Goal: Information Seeking & Learning: Check status

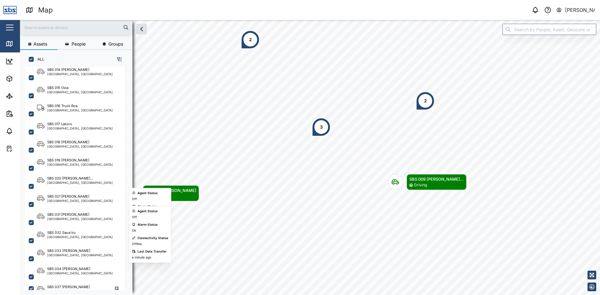
click at [76, 233] on div "SBS 032 Saua Iru" at bounding box center [80, 232] width 66 height 5
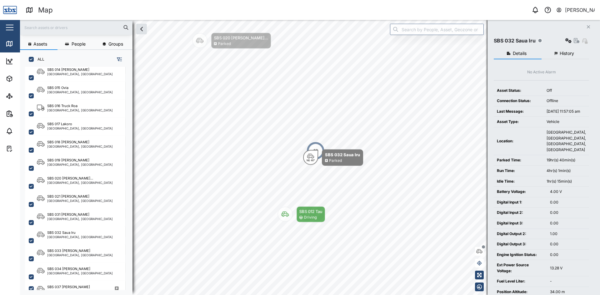
click at [563, 54] on span "History" at bounding box center [566, 53] width 14 height 4
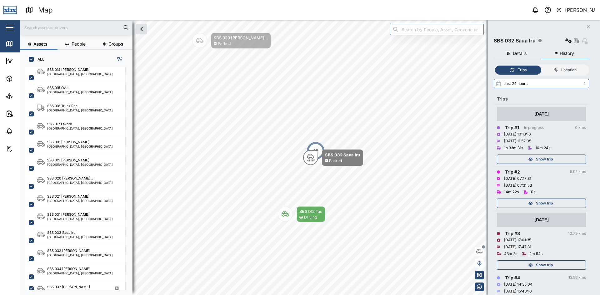
click at [551, 203] on span "Show trip" at bounding box center [544, 203] width 17 height 9
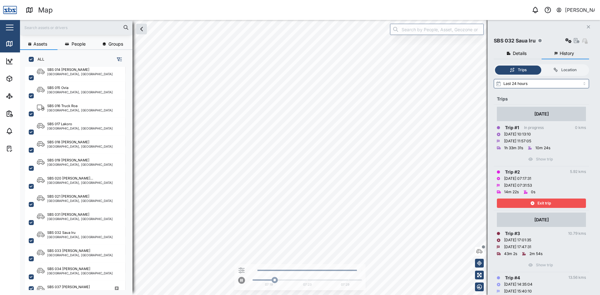
click at [551, 203] on div "Exit trip" at bounding box center [540, 203] width 81 height 9
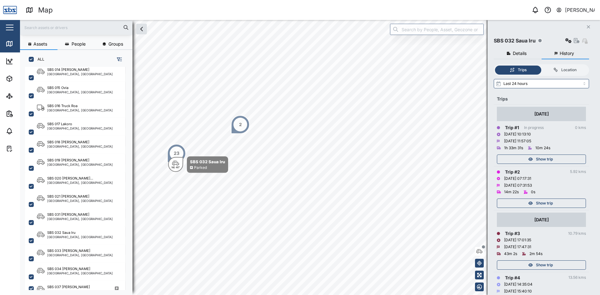
click at [558, 264] on div "Show trip" at bounding box center [540, 265] width 81 height 9
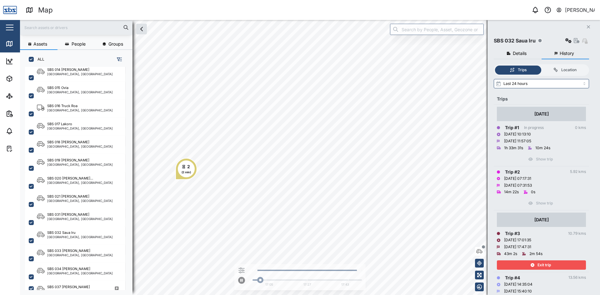
click at [558, 264] on div "Exit trip" at bounding box center [540, 265] width 81 height 9
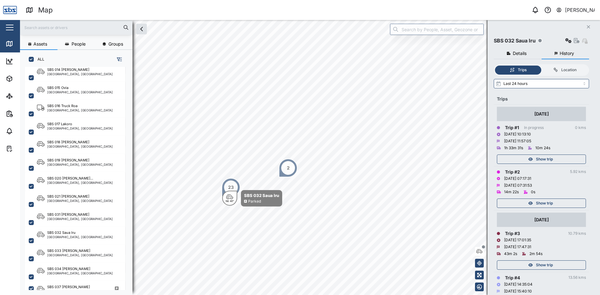
click at [550, 201] on span "Show trip" at bounding box center [544, 203] width 17 height 9
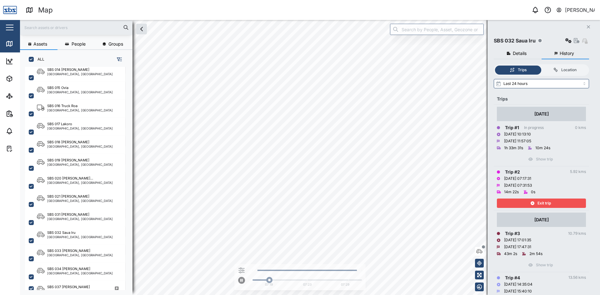
click at [550, 201] on span "Exit trip" at bounding box center [543, 203] width 13 height 9
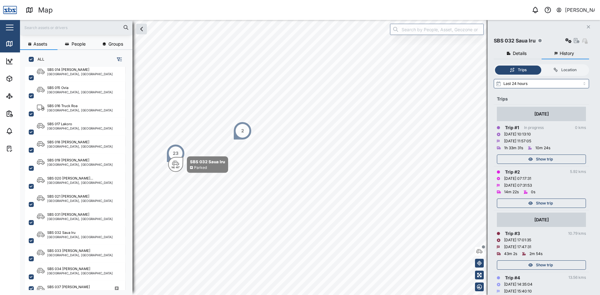
click at [549, 157] on span "Show trip" at bounding box center [544, 159] width 17 height 9
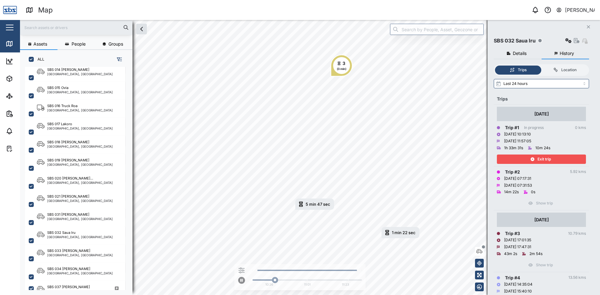
click at [541, 159] on span "Exit trip" at bounding box center [543, 159] width 13 height 9
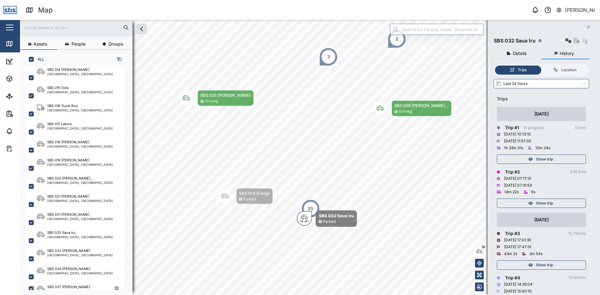
click at [541, 161] on span "Show trip" at bounding box center [544, 159] width 17 height 9
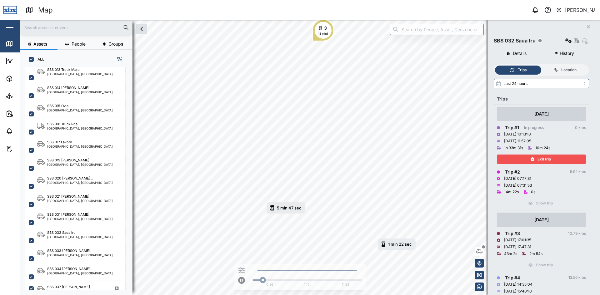
click at [541, 161] on span "Exit trip" at bounding box center [543, 159] width 13 height 9
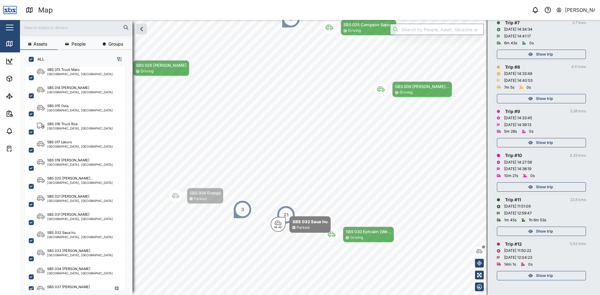
scroll to position [169, 0]
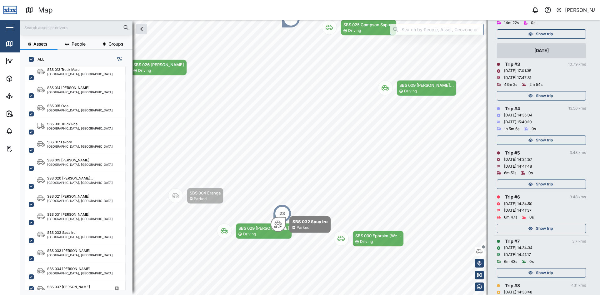
click at [536, 96] on span "Show trip" at bounding box center [544, 96] width 17 height 9
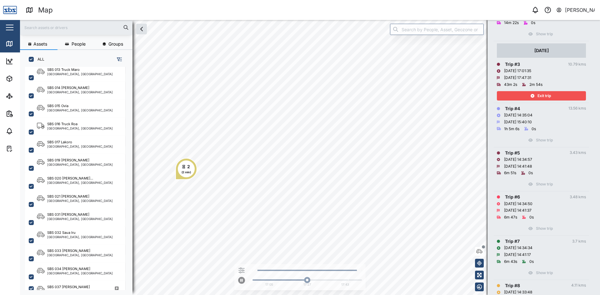
click at [536, 96] on div "Exit trip" at bounding box center [540, 96] width 81 height 9
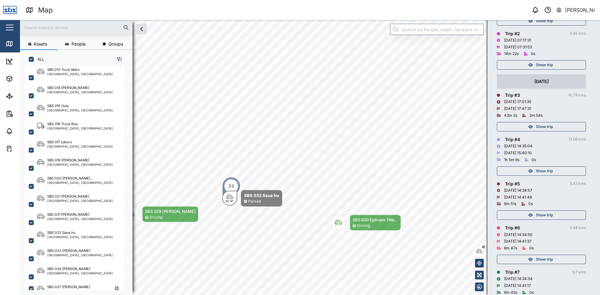
scroll to position [138, 0]
click at [539, 63] on span "Show trip" at bounding box center [544, 65] width 17 height 9
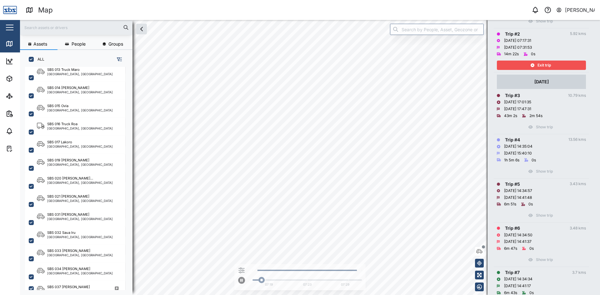
click at [539, 66] on span "Exit trip" at bounding box center [543, 65] width 13 height 9
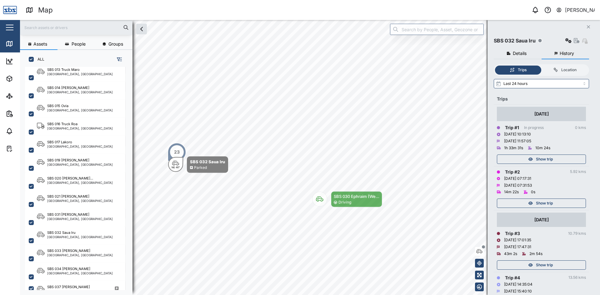
click at [587, 26] on icon "Close" at bounding box center [588, 26] width 4 height 5
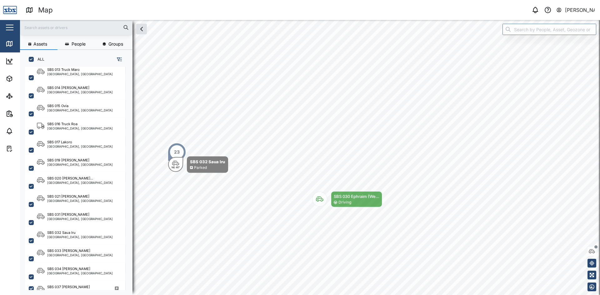
click at [564, 9] on button "[PERSON_NAME]" at bounding box center [575, 10] width 39 height 9
click at [550, 42] on div "Sign Out" at bounding box center [555, 40] width 67 height 7
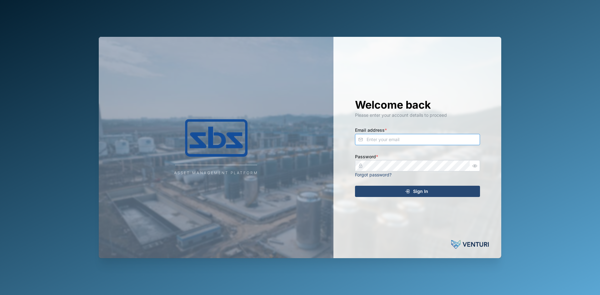
type input "[PERSON_NAME][EMAIL_ADDRESS][DOMAIN_NAME]"
